Goal: Check status: Check status

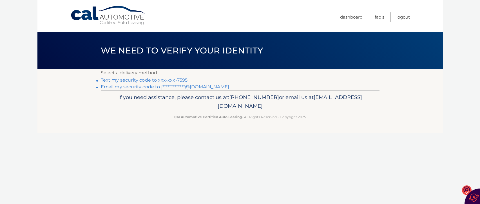
click at [138, 81] on link "Text my security code to xxx-xxx-7595" at bounding box center [144, 79] width 87 height 5
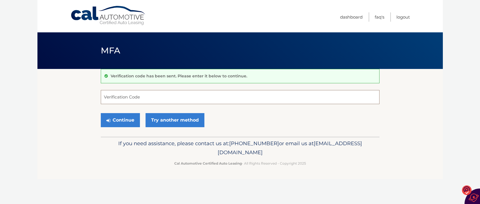
click at [139, 96] on input "Verification Code" at bounding box center [240, 97] width 279 height 14
type input "243821"
drag, startPoint x: 123, startPoint y: 118, endPoint x: 119, endPoint y: 117, distance: 3.8
click at [121, 118] on button "Continue" at bounding box center [120, 120] width 39 height 14
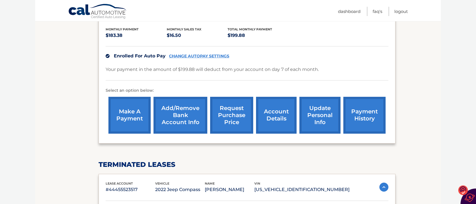
scroll to position [141, 0]
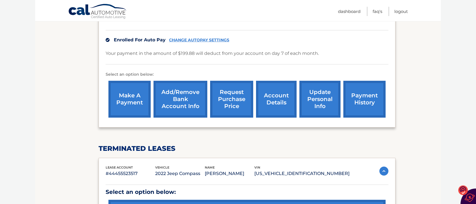
click at [359, 96] on link "payment history" at bounding box center [364, 99] width 42 height 37
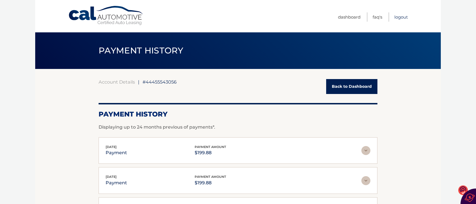
click at [399, 18] on link "Logout" at bounding box center [401, 16] width 14 height 9
